Goal: Task Accomplishment & Management: Manage account settings

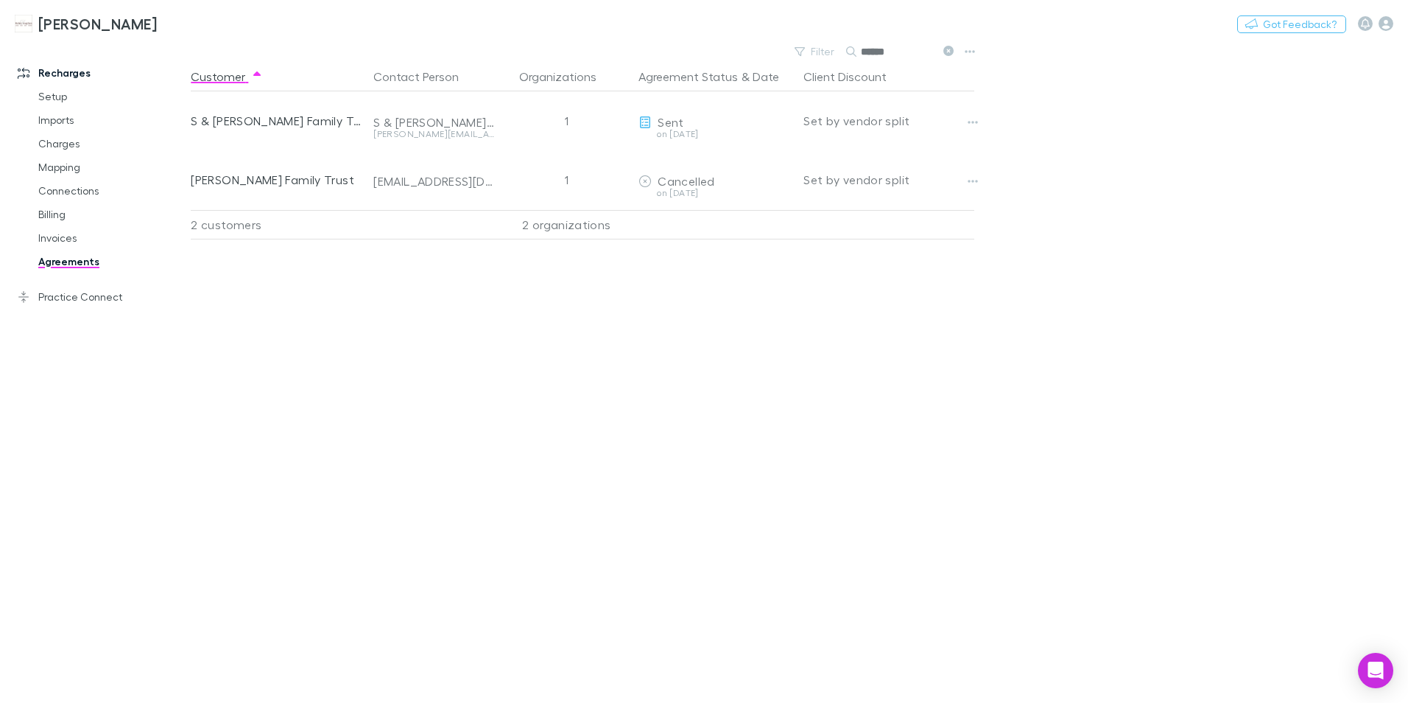
drag, startPoint x: 898, startPoint y: 51, endPoint x: 856, endPoint y: 50, distance: 42.0
click at [856, 50] on div "******" at bounding box center [901, 52] width 110 height 18
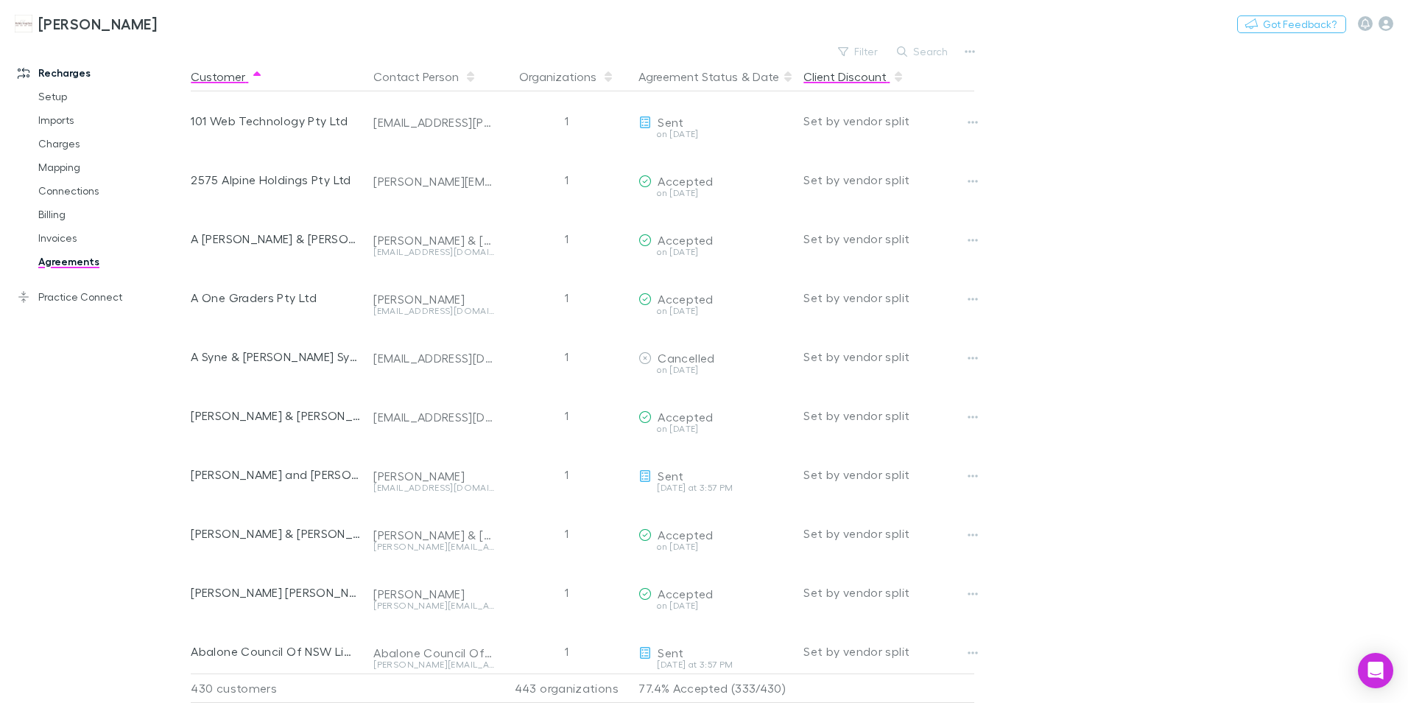
drag, startPoint x: 823, startPoint y: 49, endPoint x: 815, endPoint y: 78, distance: 30.4
click at [823, 48] on div "Filter Search" at bounding box center [586, 51] width 790 height 21
click at [847, 52] on icon "button" at bounding box center [843, 51] width 10 height 10
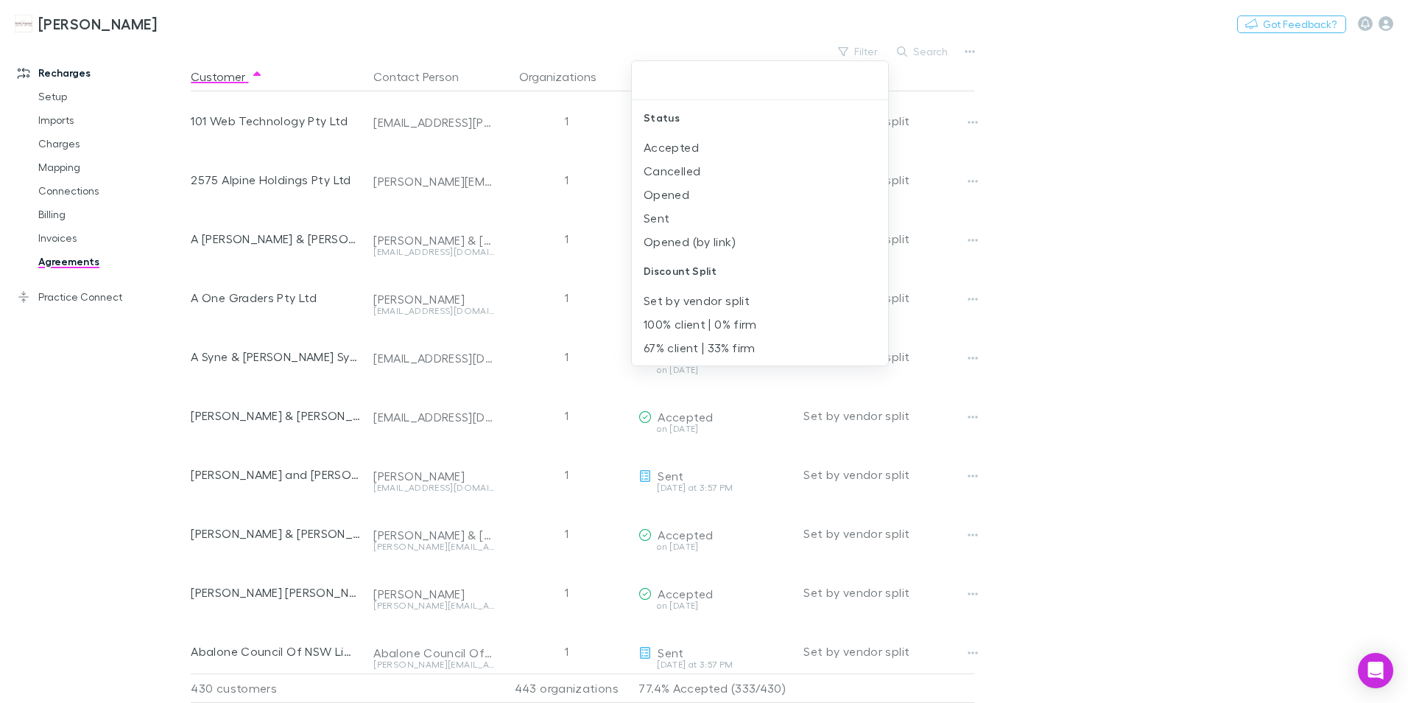
click at [973, 51] on div at bounding box center [704, 351] width 1408 height 703
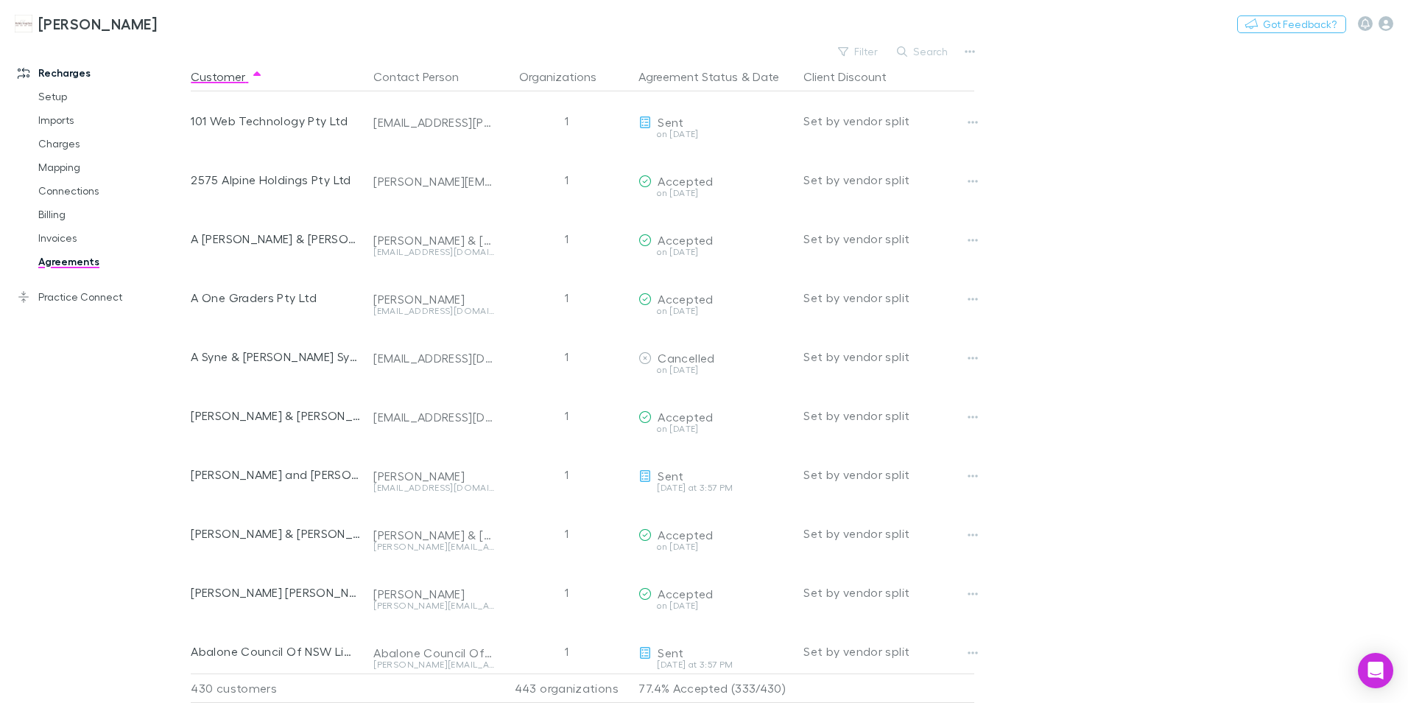
click at [973, 51] on icon "button" at bounding box center [971, 51] width 10 height 3
click at [913, 150] on p "Sent and Opened agreements" at bounding box center [879, 153] width 179 height 18
